Goal: Entertainment & Leisure: Consume media (video, audio)

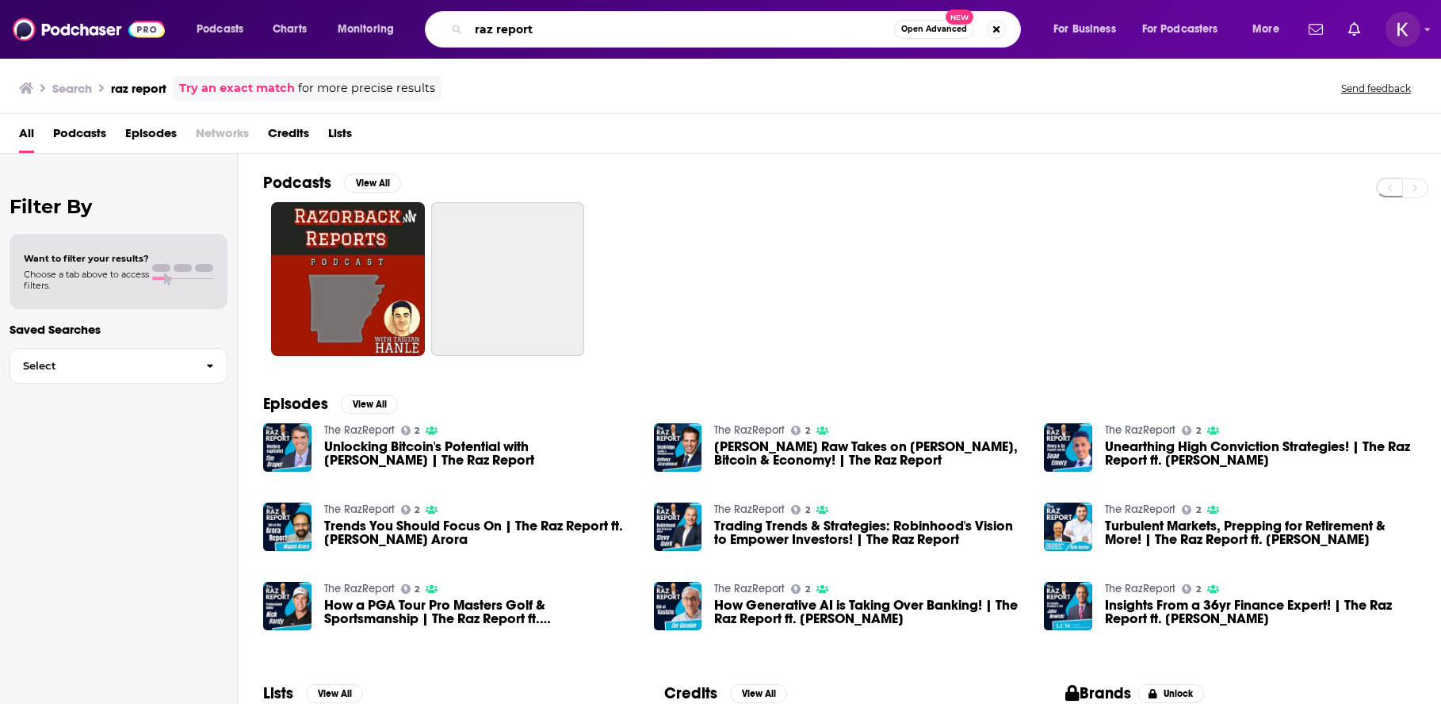
drag, startPoint x: 542, startPoint y: 32, endPoint x: 437, endPoint y: 32, distance: 104.6
click at [437, 32] on div "raz report Open Advanced New" at bounding box center [723, 29] width 596 height 36
type input "listening with leaders"
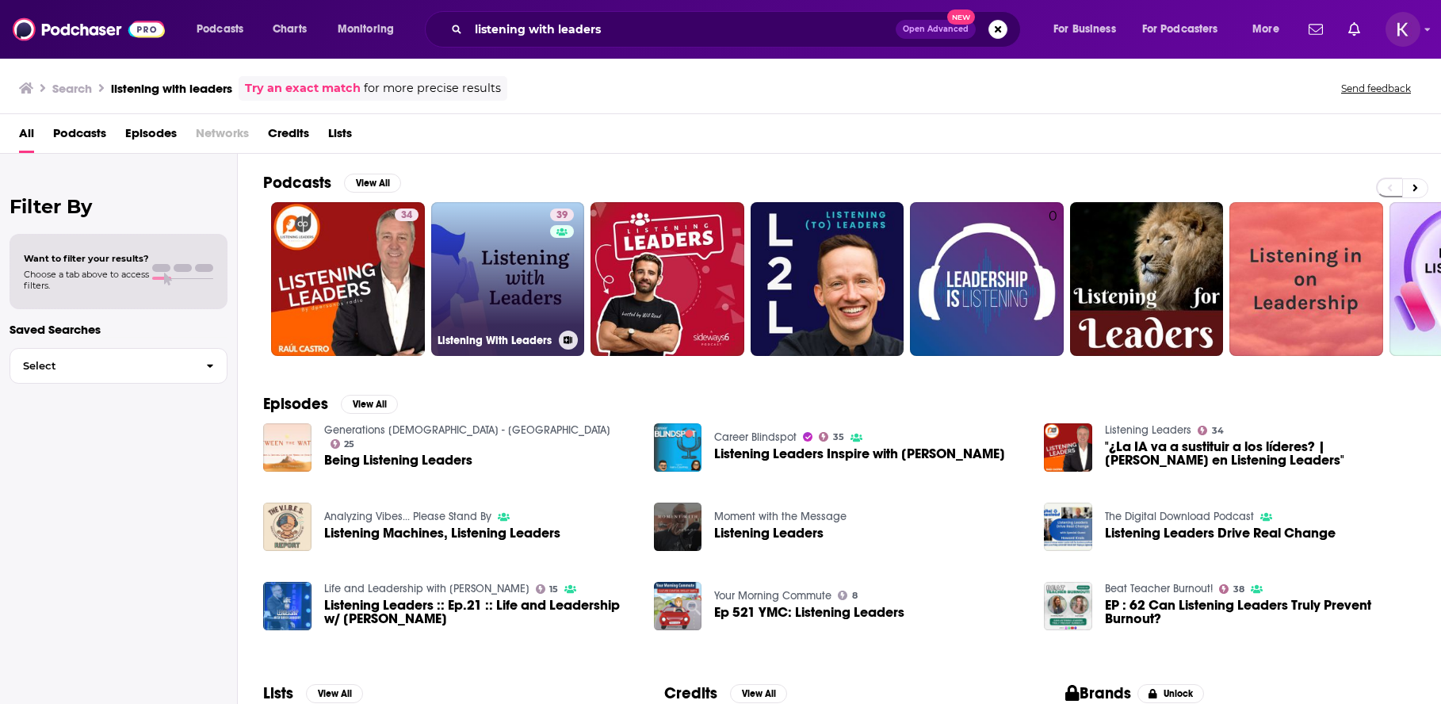
click at [495, 274] on link "39 Listening With Leaders" at bounding box center [508, 279] width 154 height 154
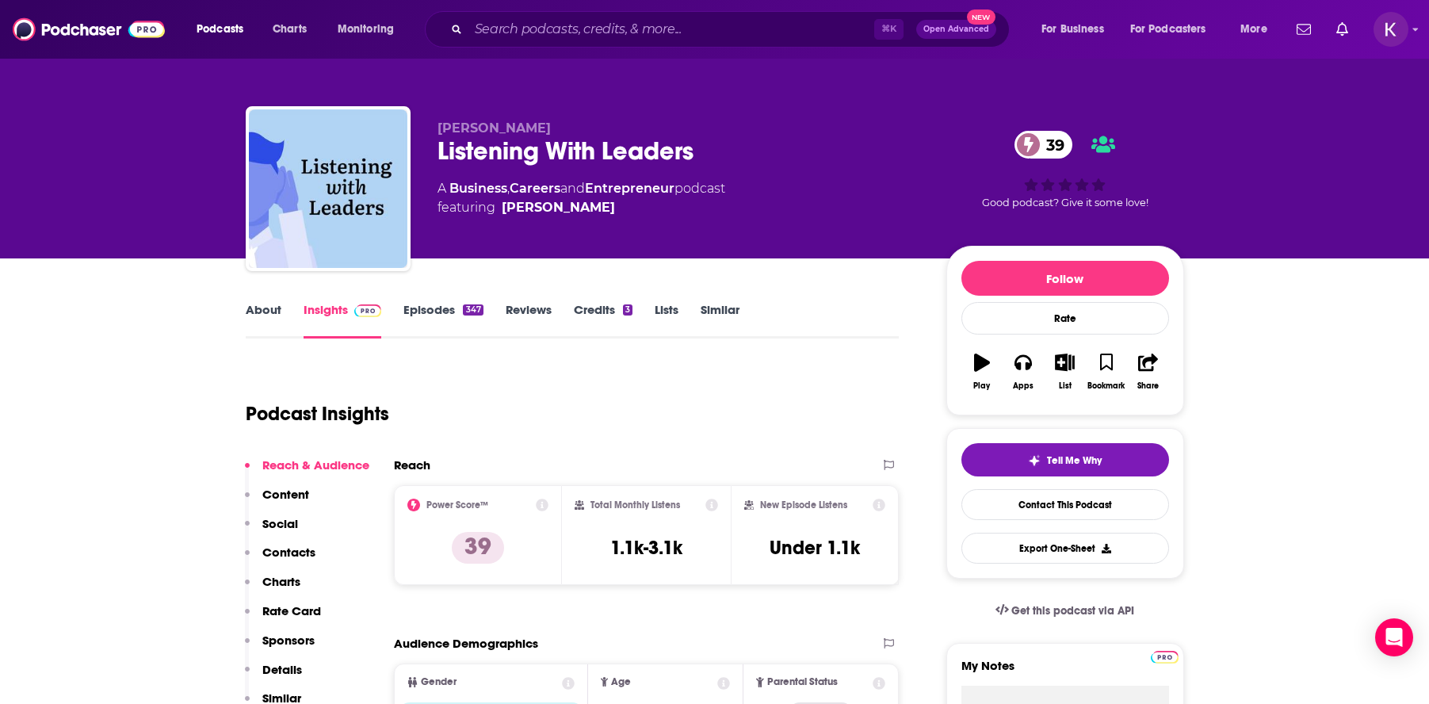
click at [422, 308] on link "Episodes 347" at bounding box center [442, 320] width 79 height 36
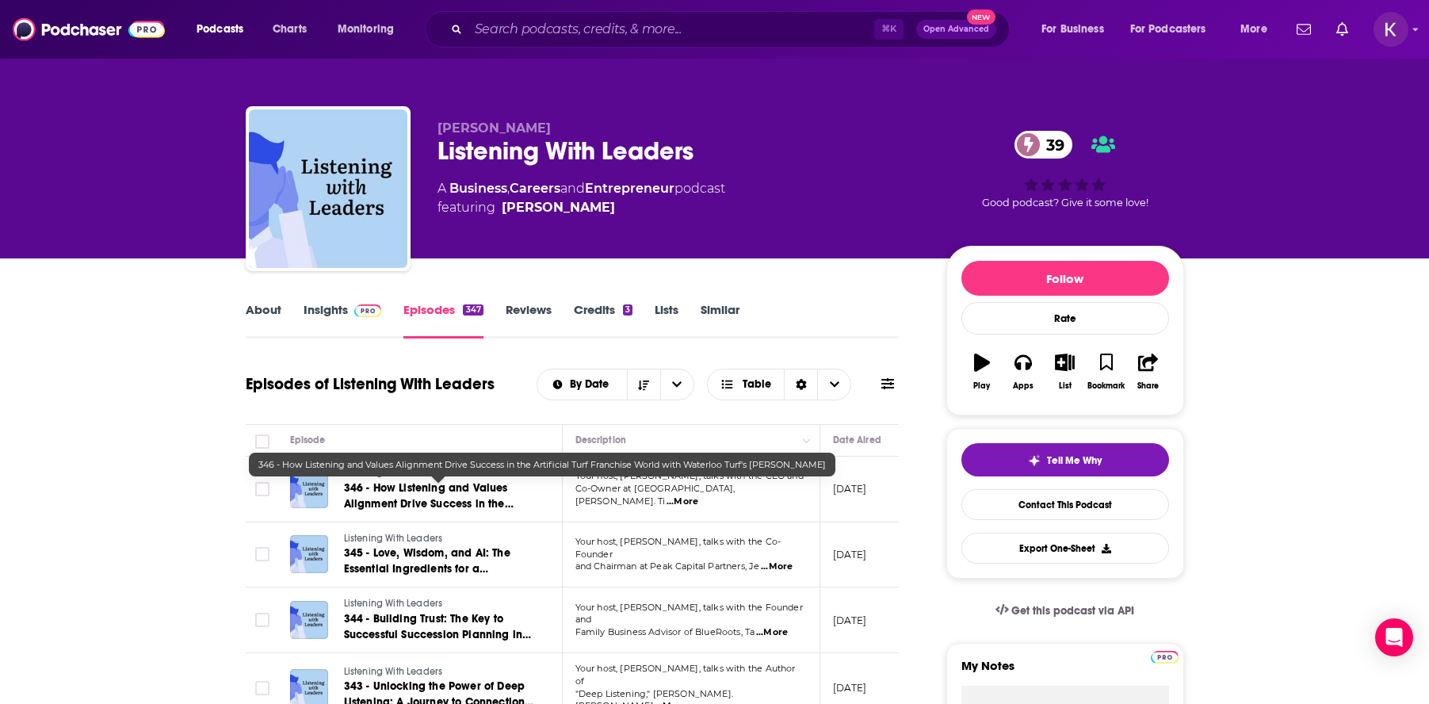
click at [372, 485] on span "346 - How Listening and Values Alignment Drive Success in the Artificial Turf F…" at bounding box center [434, 511] width 180 height 61
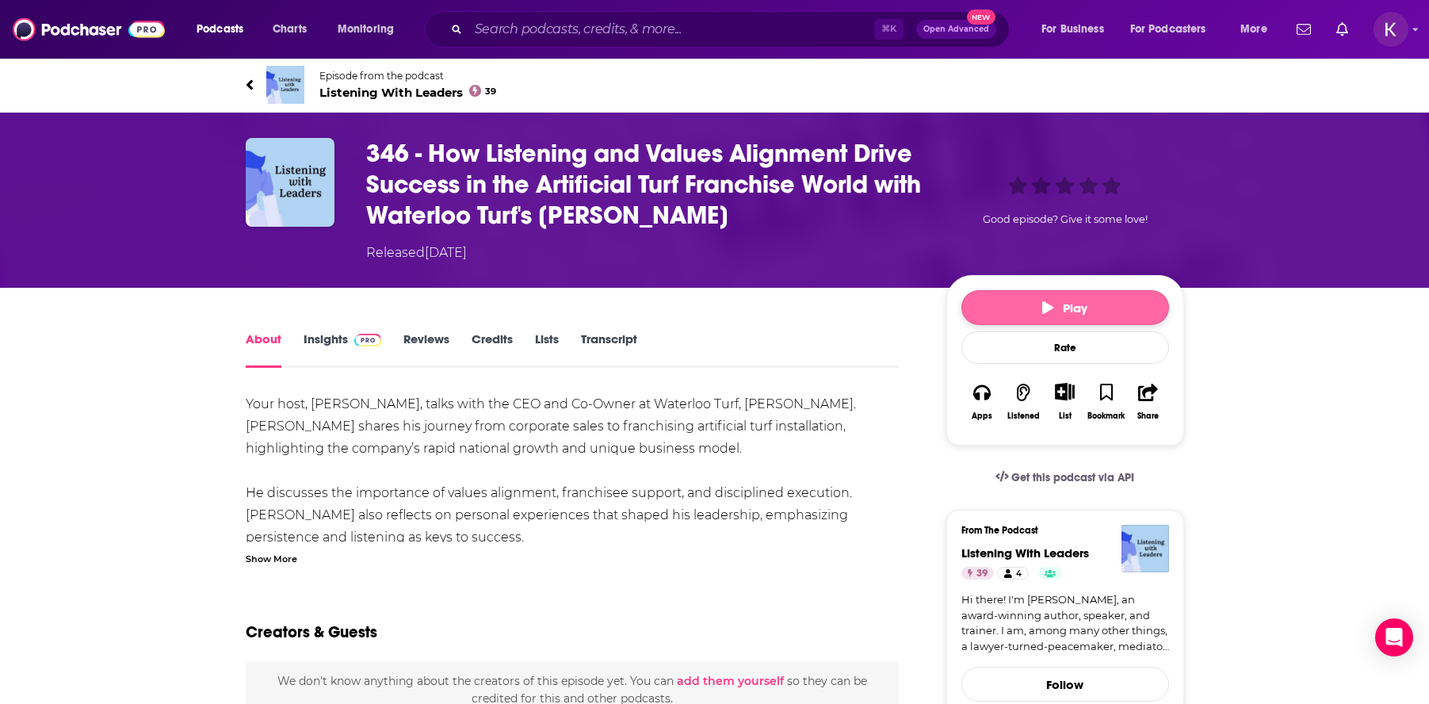
click at [1078, 304] on span "Play" at bounding box center [1064, 307] width 45 height 15
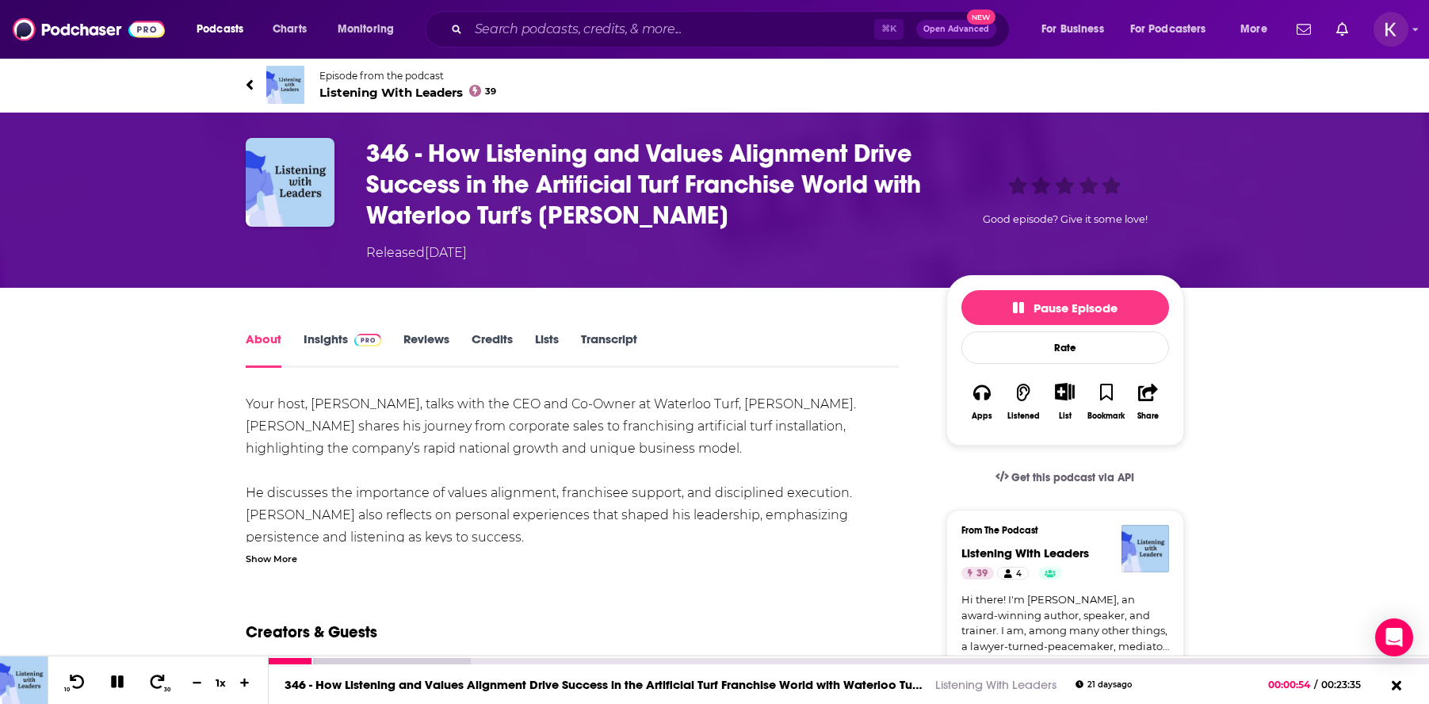
click at [119, 688] on icon at bounding box center [118, 681] width 18 height 14
